Goal: Understand process/instructions: Learn how to perform a task or action

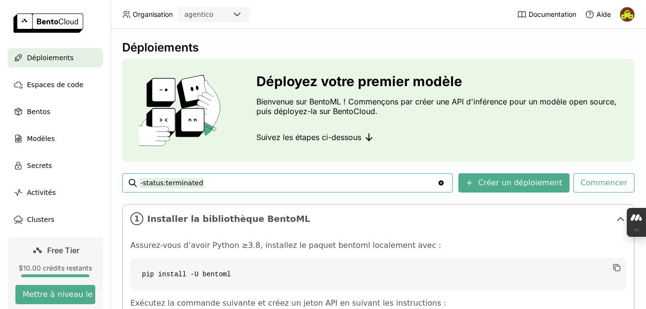
click at [627, 13] on img at bounding box center [627, 14] width 14 height 14
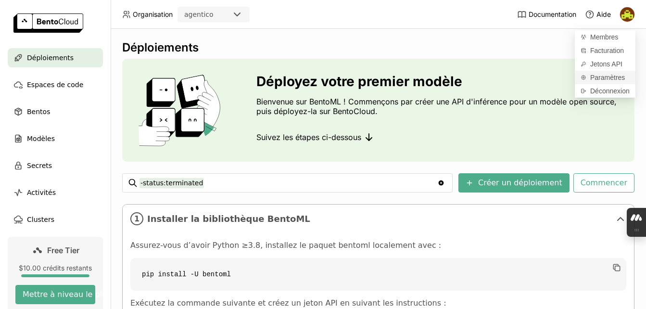
click at [593, 79] on span "Paramètres" at bounding box center [607, 77] width 35 height 9
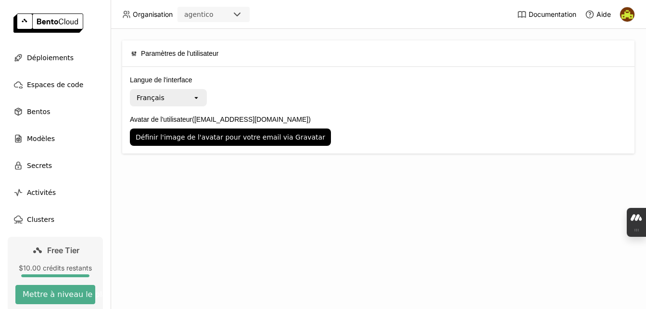
click at [190, 99] on div "Français" at bounding box center [162, 97] width 62 height 15
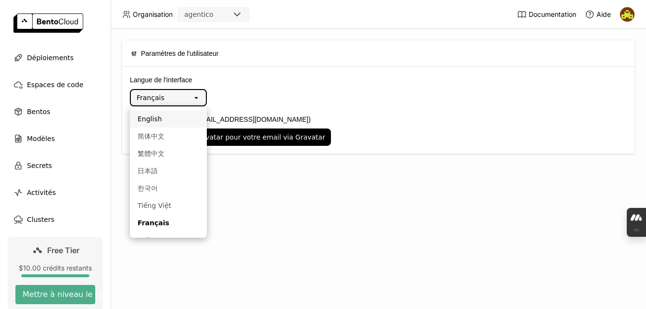
click at [168, 114] on div "English" at bounding box center [169, 119] width 62 height 10
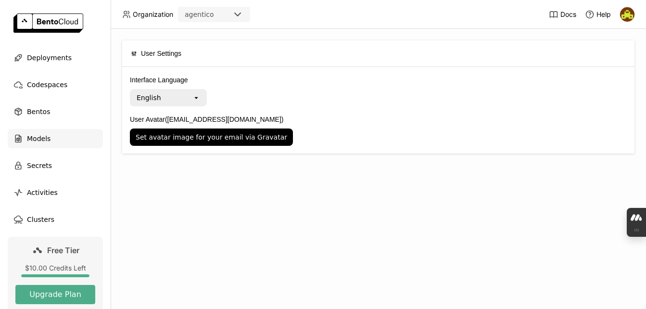
click at [45, 139] on span "Models" at bounding box center [39, 139] width 24 height 12
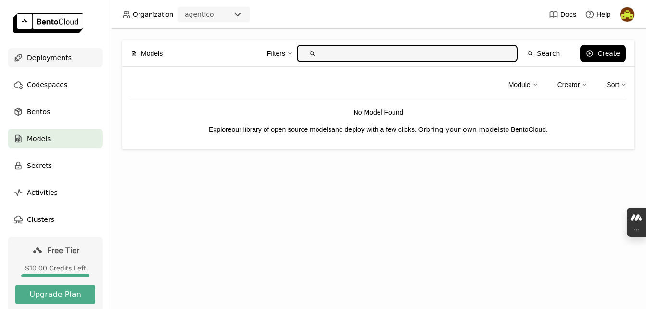
click at [42, 55] on span "Deployments" at bounding box center [49, 58] width 45 height 12
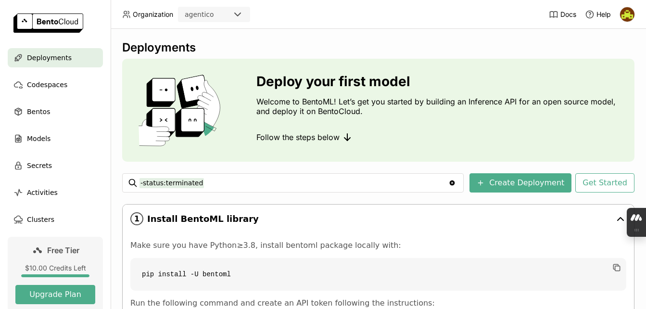
click at [334, 210] on div "1 Install BentoML library" at bounding box center [378, 218] width 511 height 28
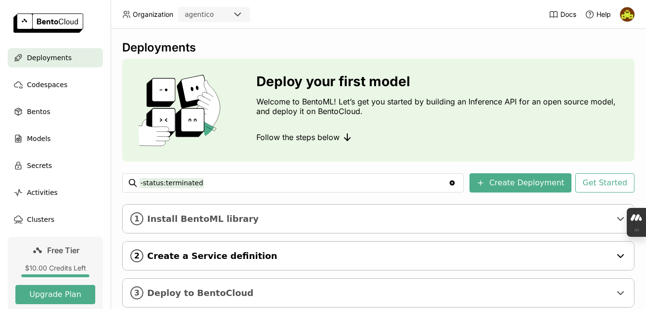
click at [333, 264] on div "2 Create a Service definition" at bounding box center [378, 255] width 511 height 28
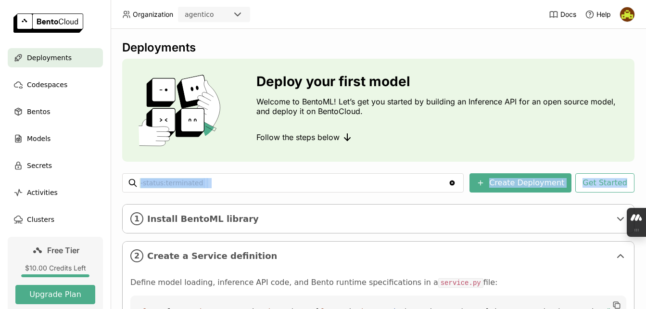
drag, startPoint x: 638, startPoint y: 147, endPoint x: 640, endPoint y: 166, distance: 19.8
click at [640, 166] on div "Deployments Deploy your first model Welcome to BentoML! Let’s get you started b…" at bounding box center [378, 169] width 535 height 280
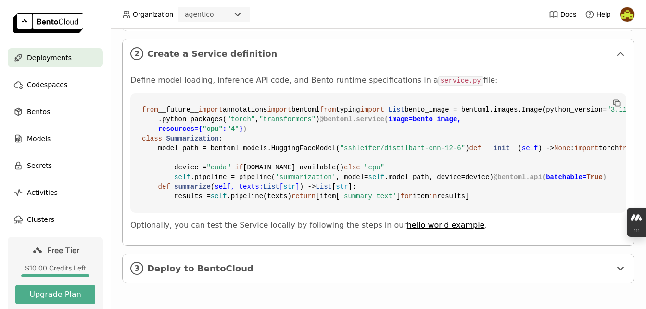
click at [617, 140] on code "from __future__ import annotations import bentoml from typing import List bento…" at bounding box center [378, 152] width 496 height 119
click at [552, 264] on span "Deploy to BentoCloud" at bounding box center [378, 268] width 463 height 11
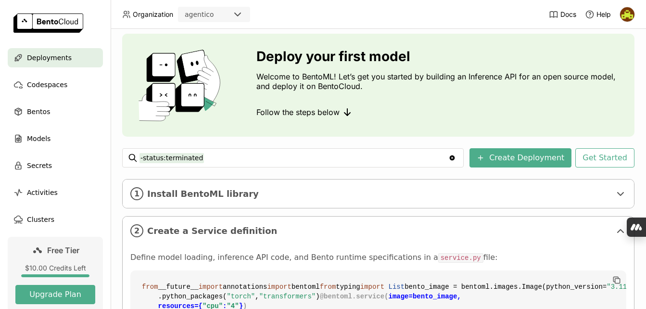
scroll to position [0, 0]
